Goal: Task Accomplishment & Management: Complete application form

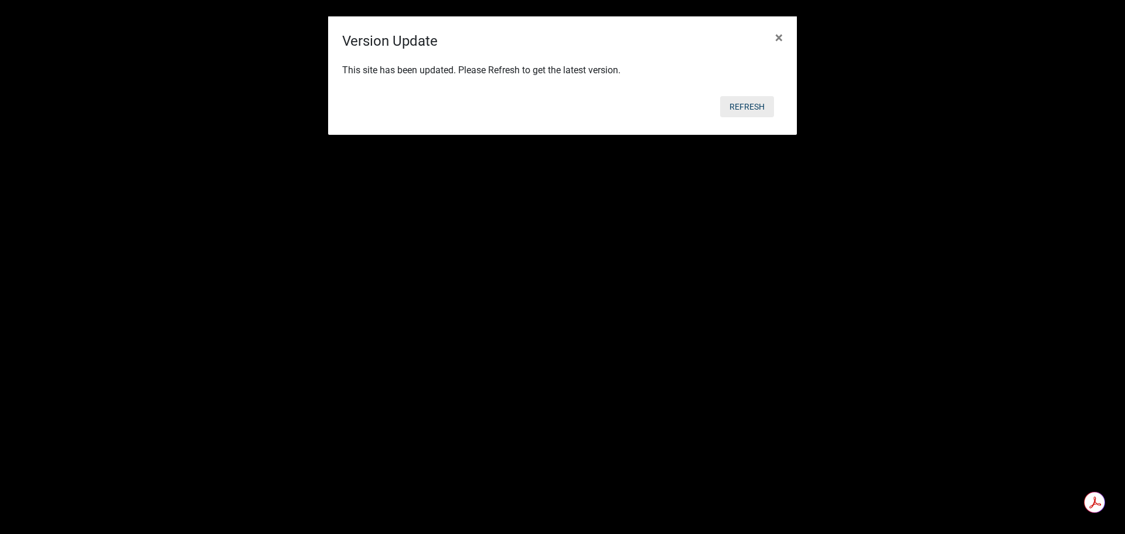
click at [744, 99] on button "Refresh" at bounding box center [747, 106] width 54 height 21
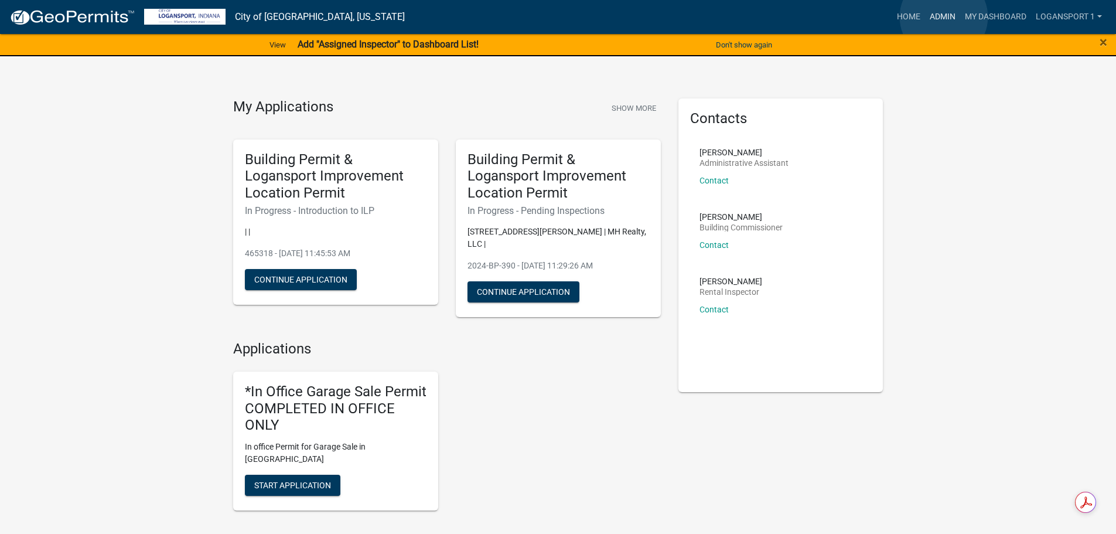
click at [944, 17] on link "Admin" at bounding box center [942, 17] width 35 height 22
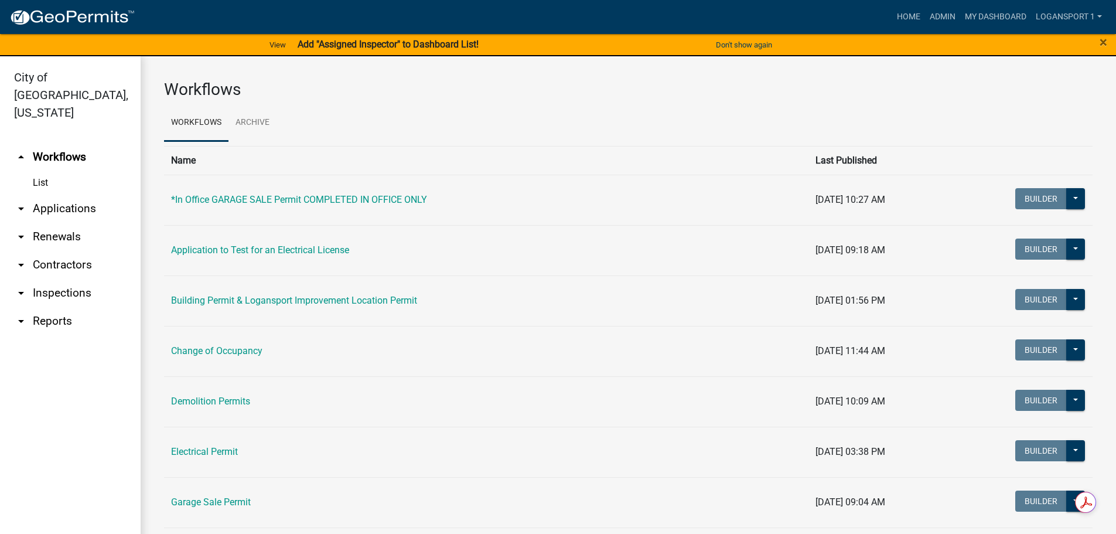
click at [65, 195] on link "arrow_drop_down Applications" at bounding box center [70, 209] width 141 height 28
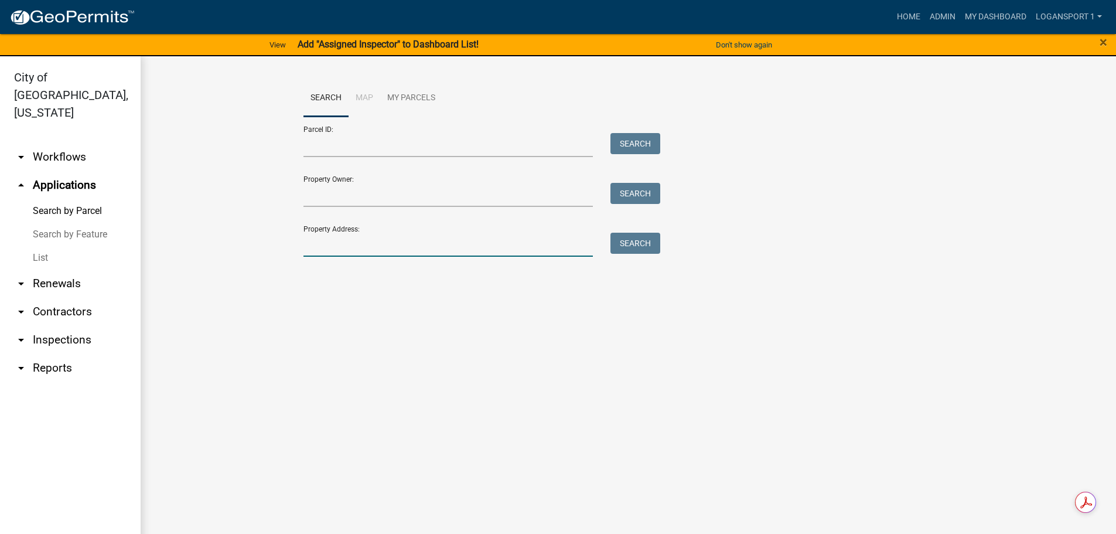
click at [313, 244] on input "Property Address:" at bounding box center [449, 245] width 290 height 24
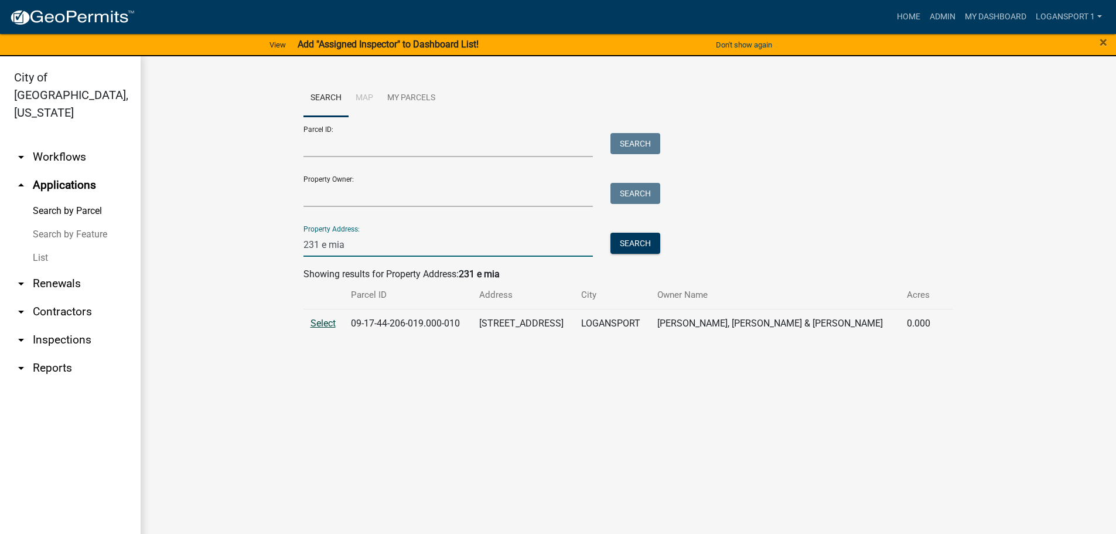
type input "231 e mia"
click at [323, 321] on span "Select" at bounding box center [323, 323] width 25 height 11
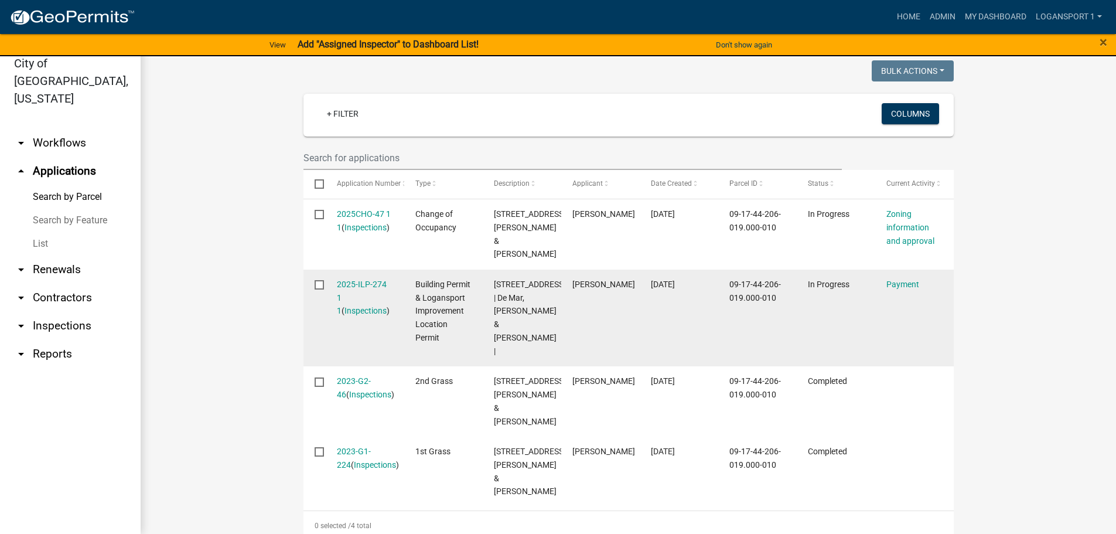
scroll to position [293, 0]
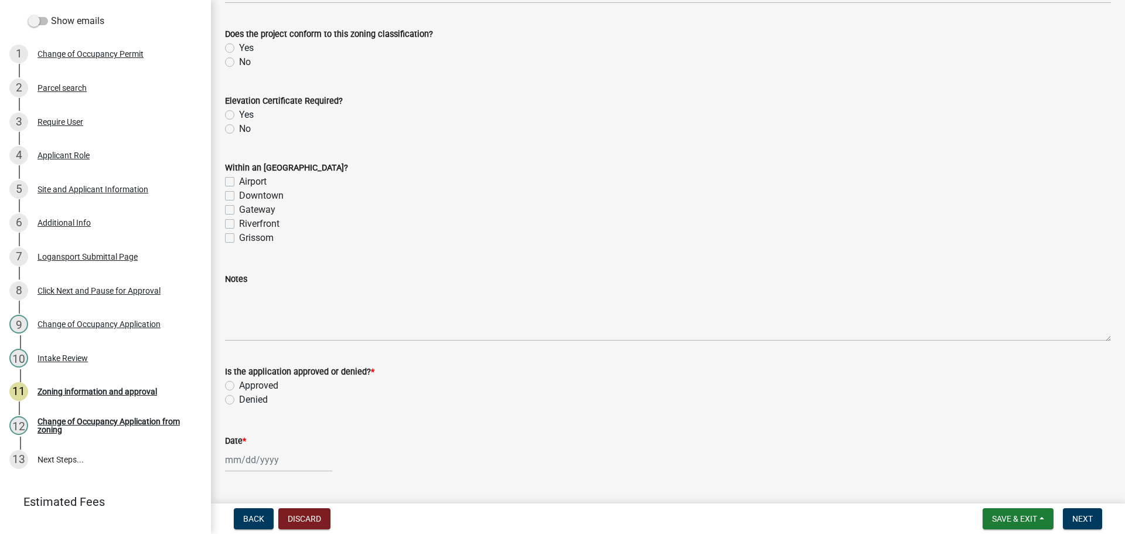
scroll to position [293, 0]
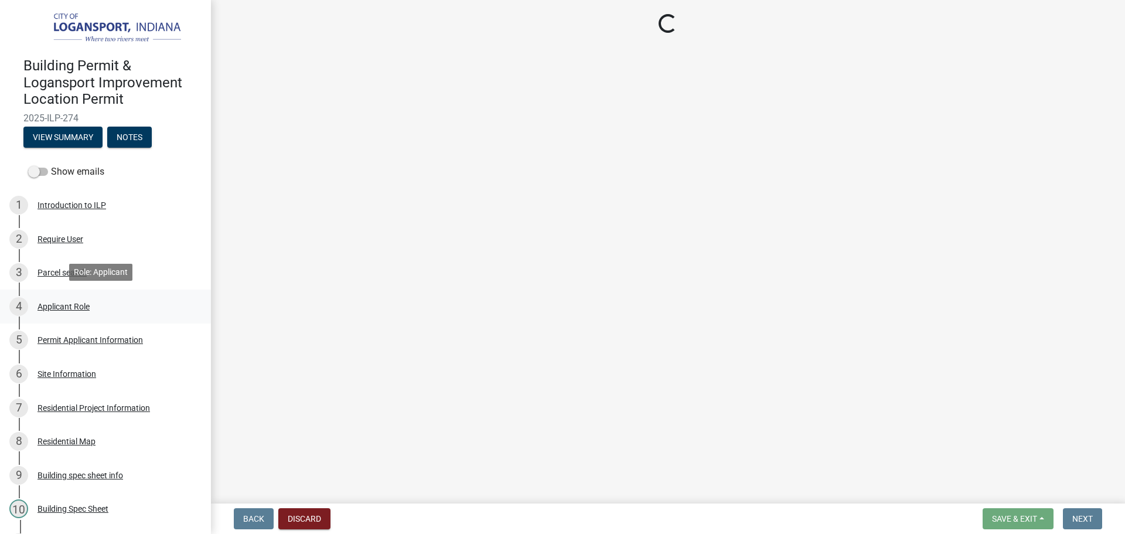
select select "3: 3"
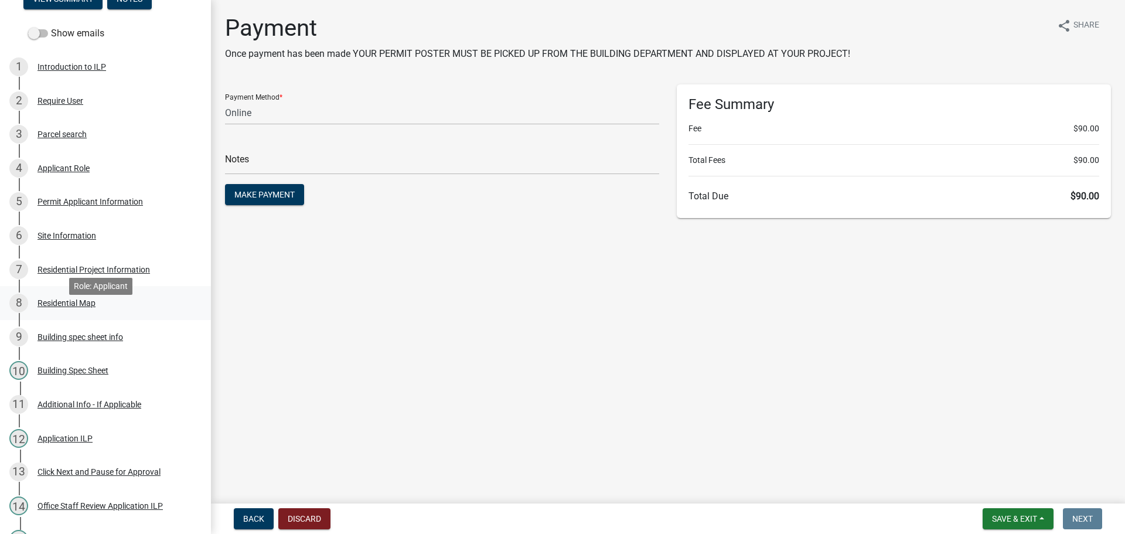
scroll to position [176, 0]
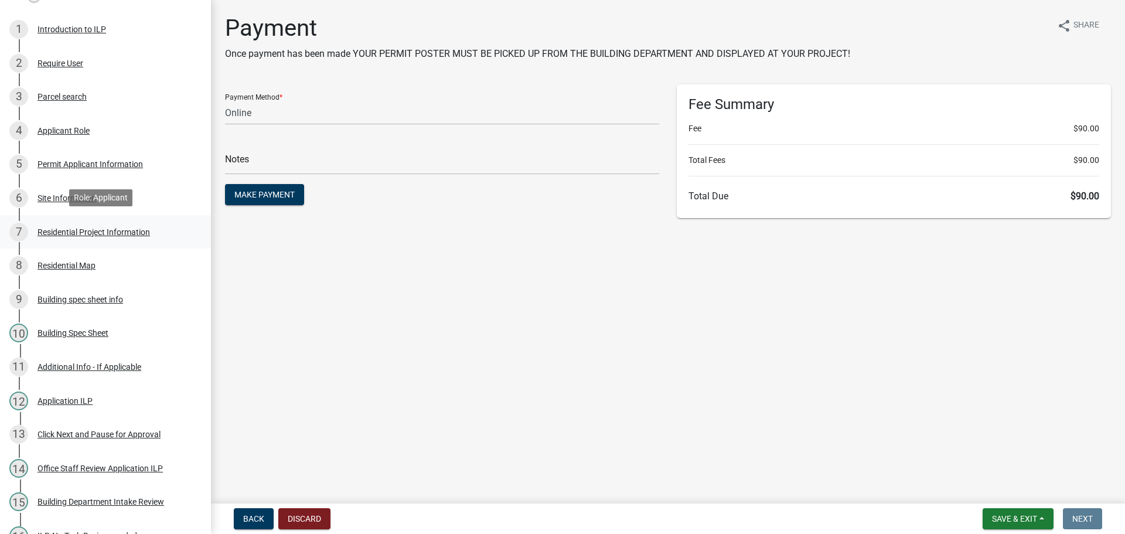
click at [112, 236] on div "7 Residential Project Information" at bounding box center [100, 232] width 183 height 19
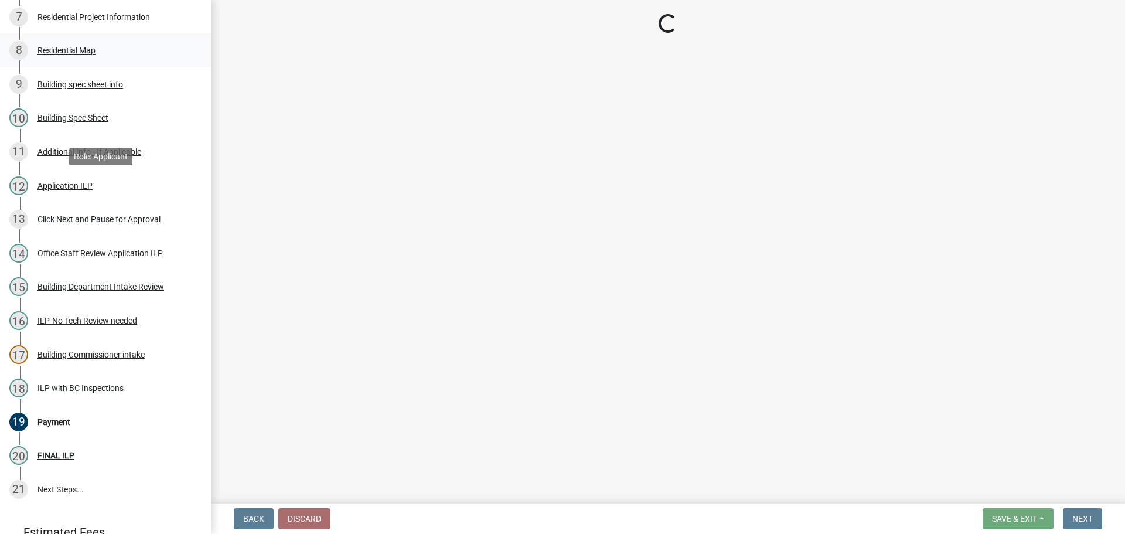
select select "fb9926f1-079d-4844-9e65-2f273ce57ea3"
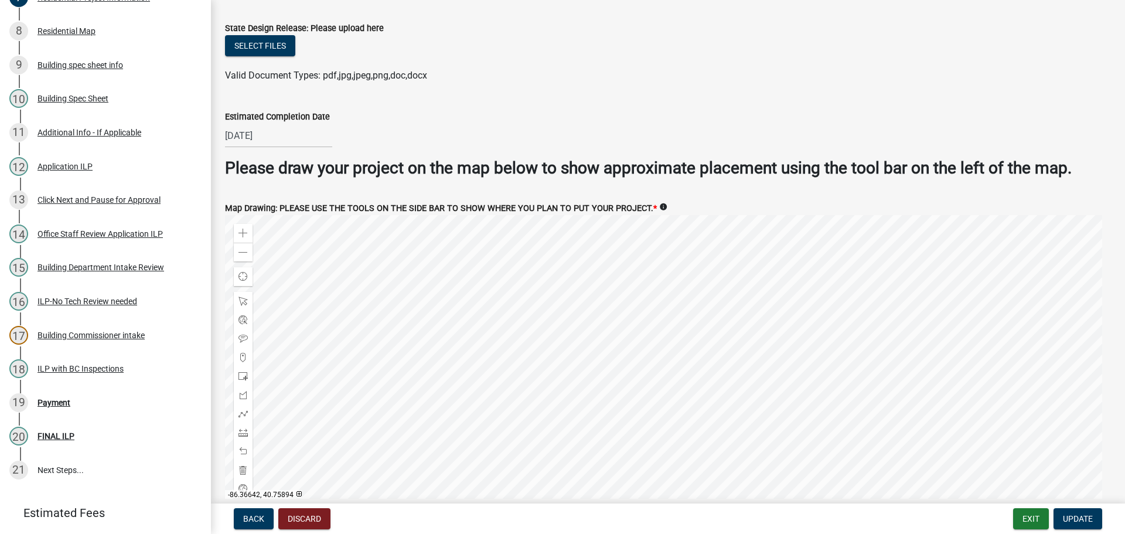
scroll to position [2229, 0]
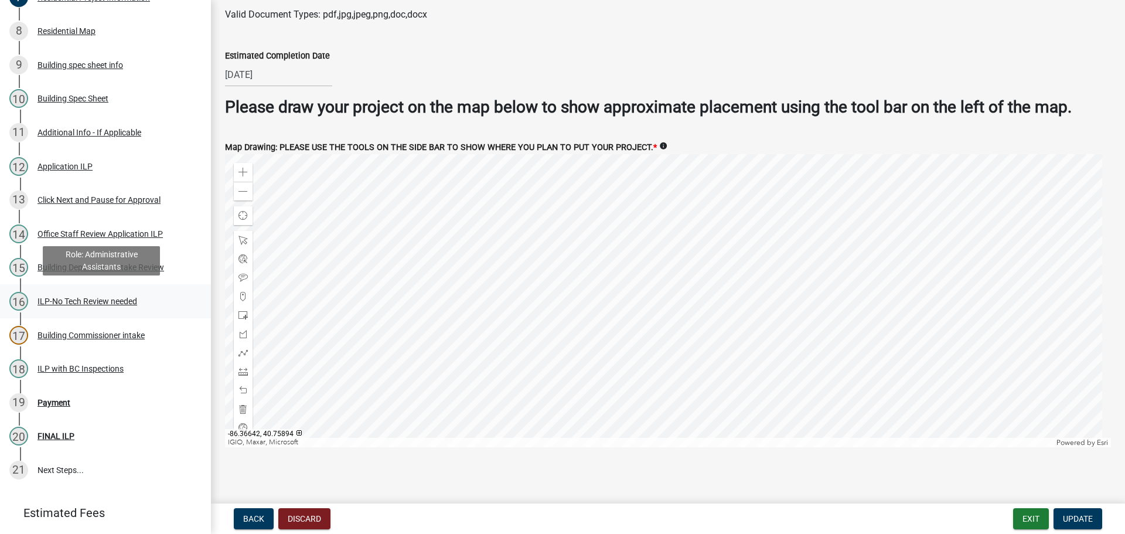
click at [101, 297] on div "ILP-No Tech Review needed" at bounding box center [88, 301] width 100 height 8
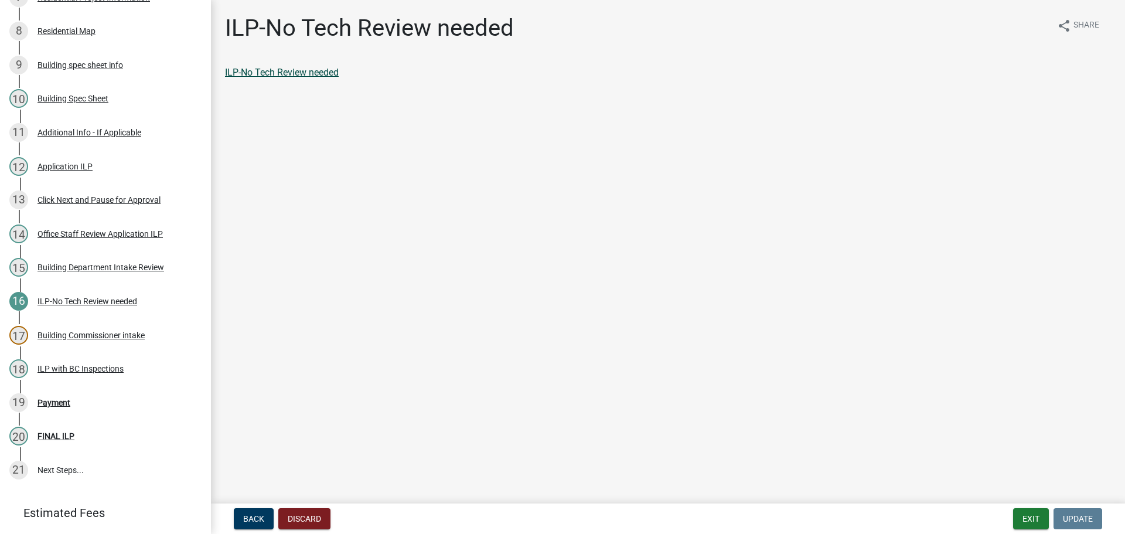
click at [268, 71] on link "ILP-No Tech Review needed" at bounding box center [282, 72] width 114 height 11
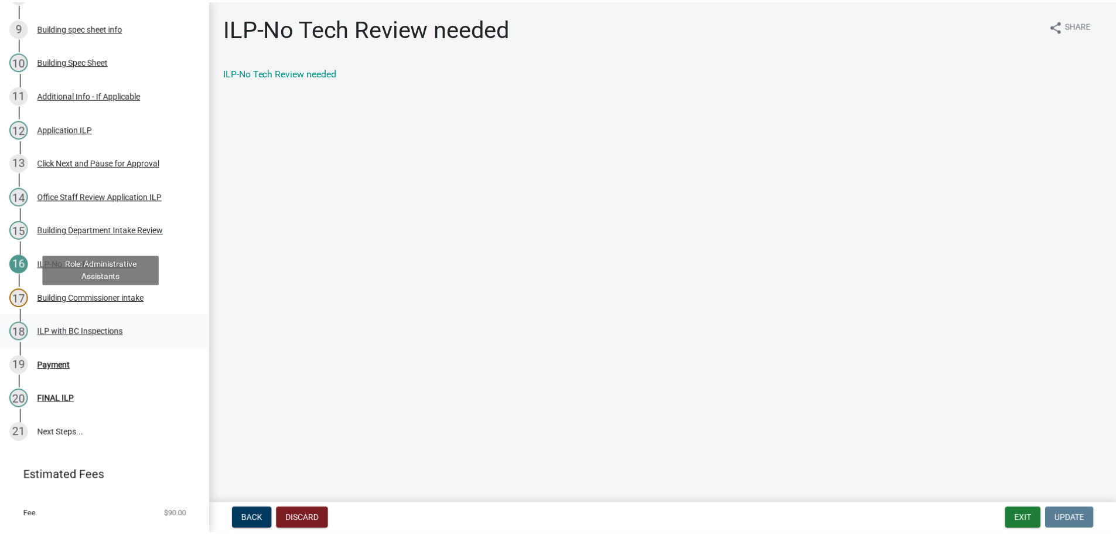
scroll to position [471, 0]
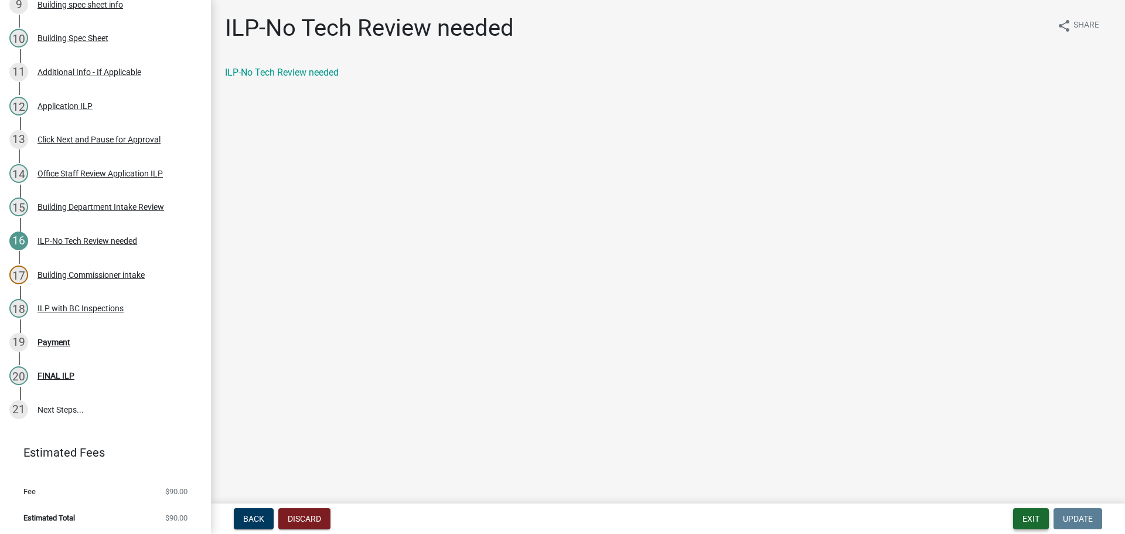
click at [1021, 514] on button "Exit" at bounding box center [1031, 518] width 36 height 21
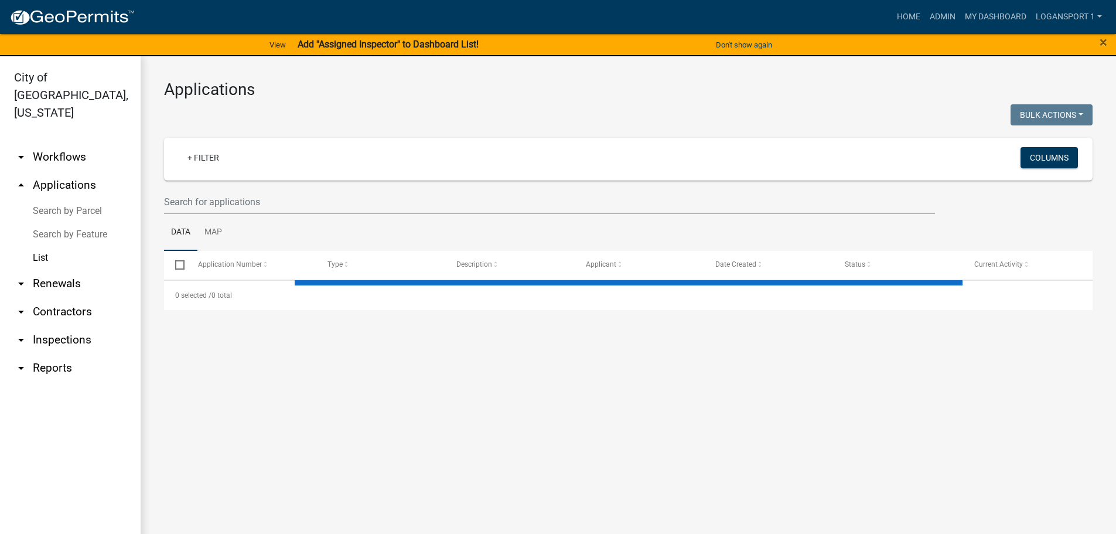
select select "2: 50"
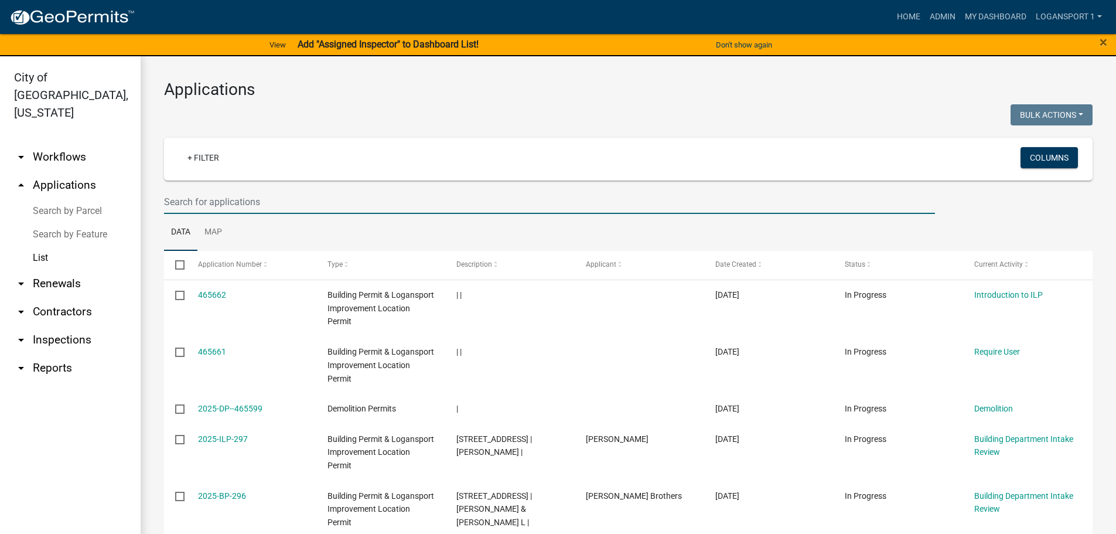
click at [210, 197] on input "text" at bounding box center [549, 202] width 771 height 24
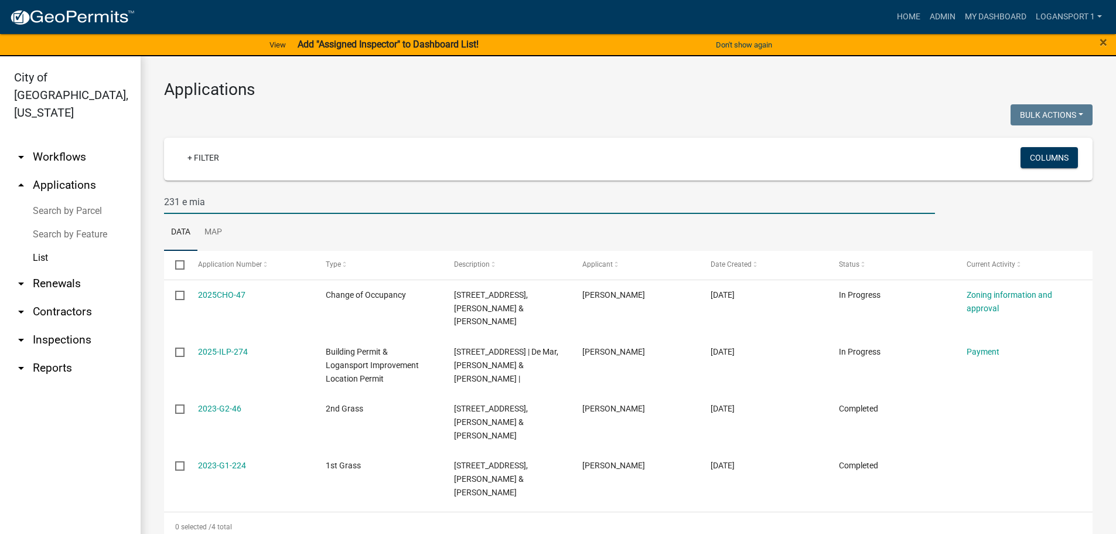
type input "231 e mia"
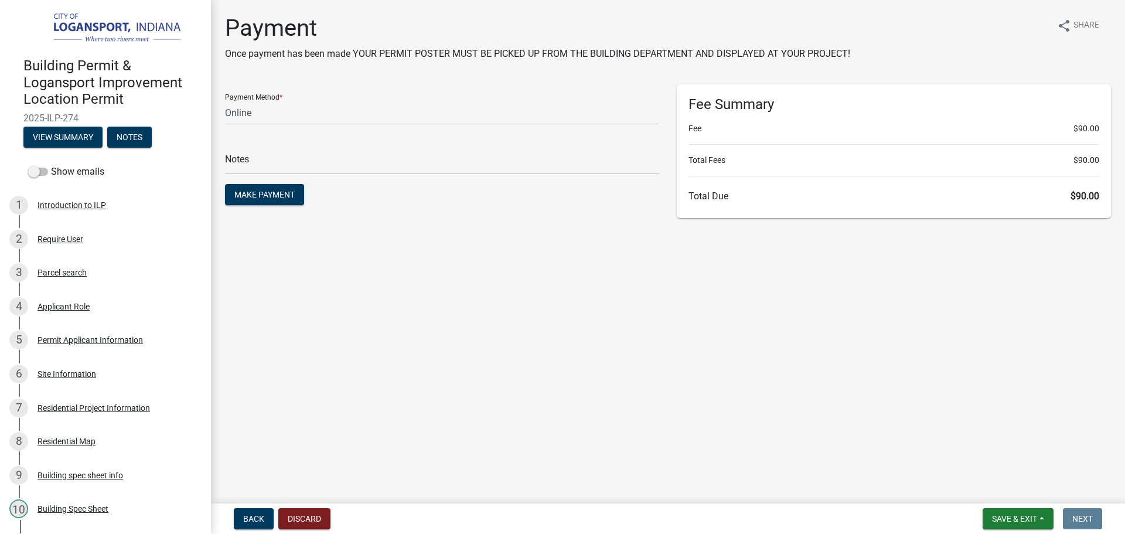
click at [239, 100] on div "Payment Method * Credit Card POS Check Cash Online" at bounding box center [442, 104] width 434 height 40
click at [246, 112] on select "Credit Card POS Check Cash Online" at bounding box center [442, 113] width 434 height 24
select select "2: 1"
click at [225, 101] on select "Credit Card POS Check Cash Online" at bounding box center [442, 113] width 434 height 24
click at [502, 255] on main "Payment Once payment has been made YOUR PERMIT POSTER MUST BE PICKED UP FROM TH…" at bounding box center [668, 249] width 914 height 499
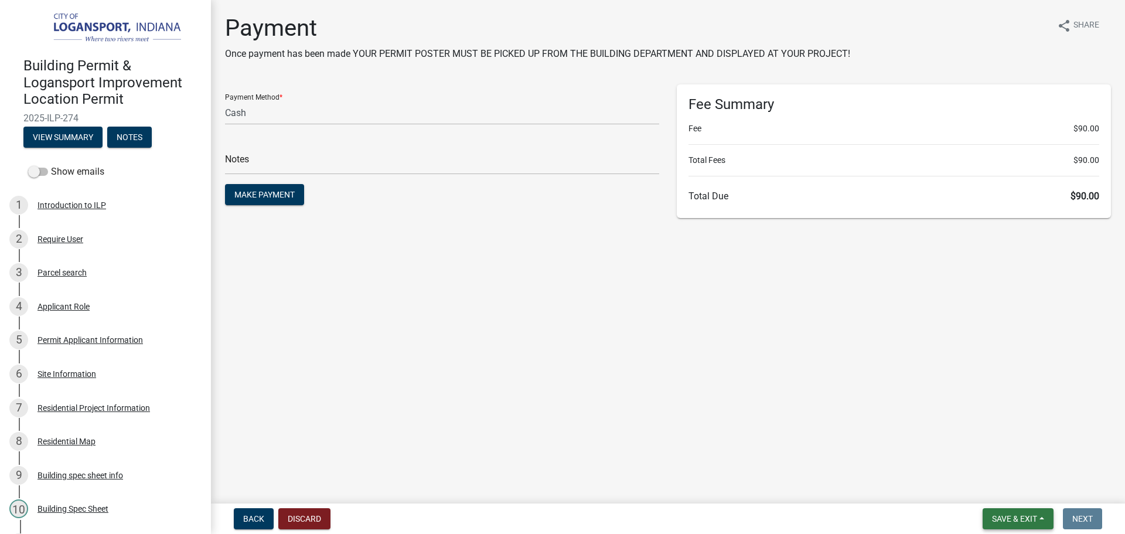
click at [1017, 516] on span "Save & Exit" at bounding box center [1014, 518] width 45 height 9
click at [994, 489] on button "Save & Exit" at bounding box center [1007, 488] width 94 height 28
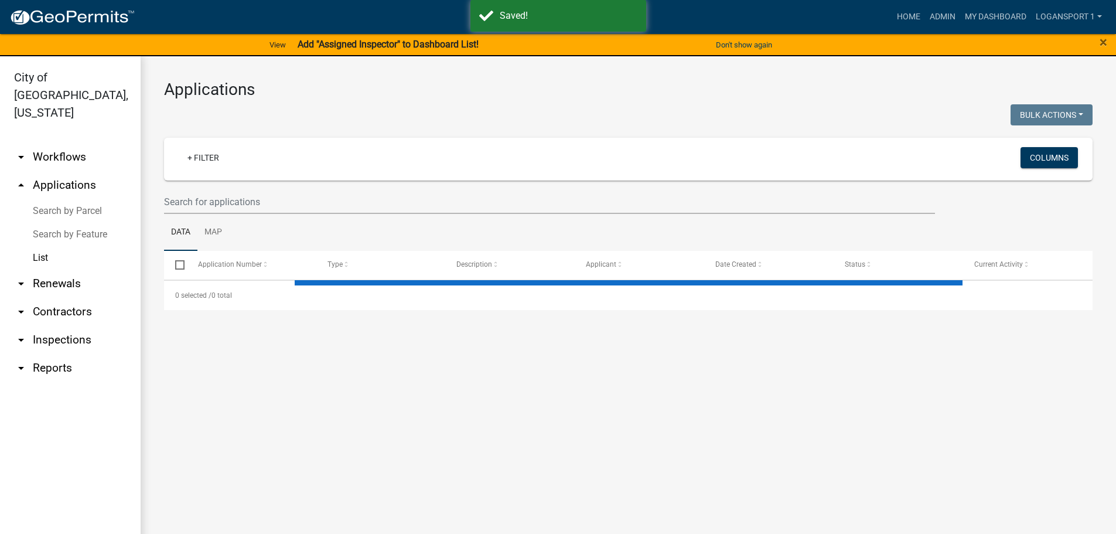
select select "2: 50"
